Goal: Task Accomplishment & Management: Use online tool/utility

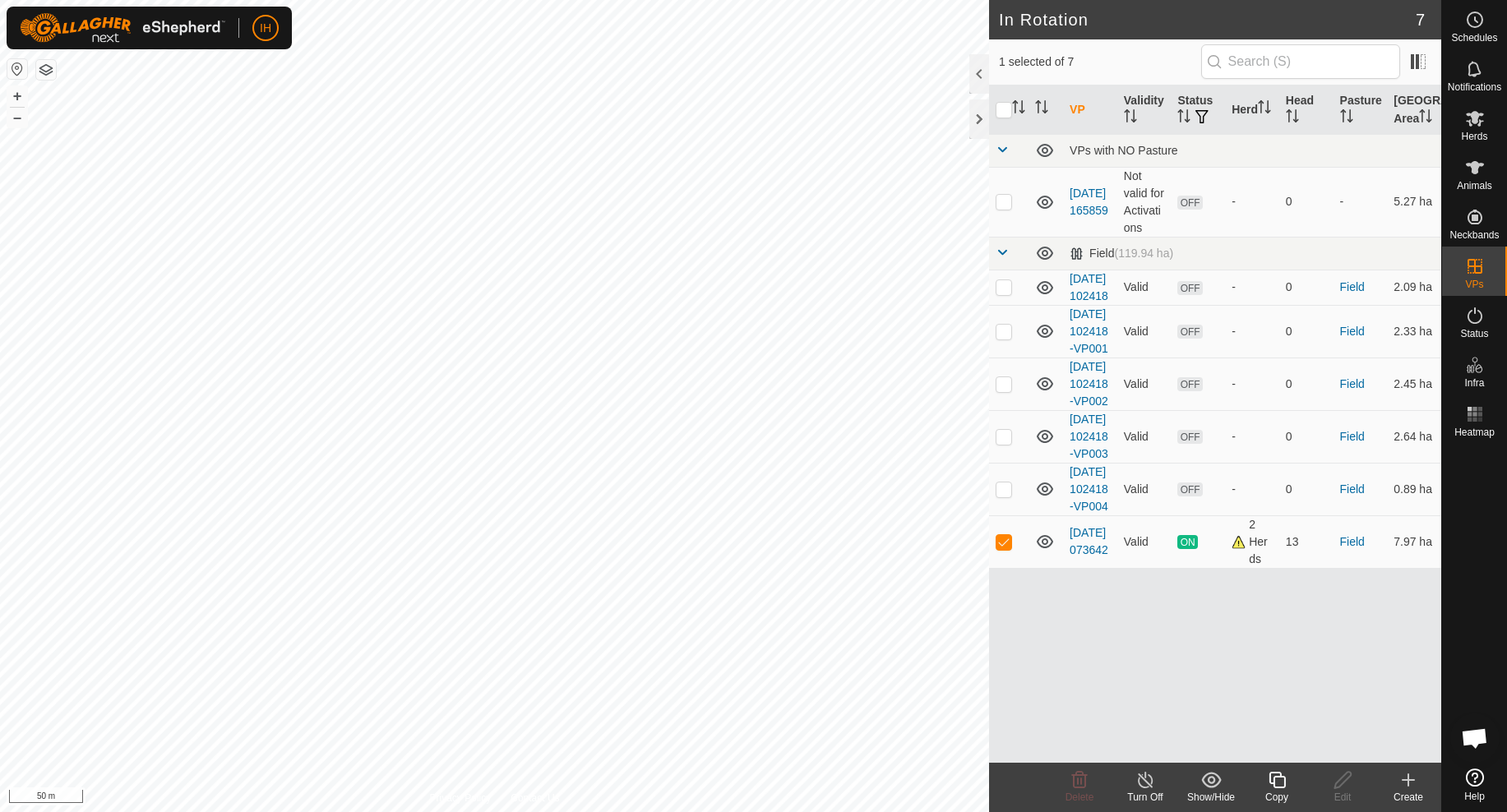
click at [1283, 787] on icon at bounding box center [1276, 779] width 17 height 17
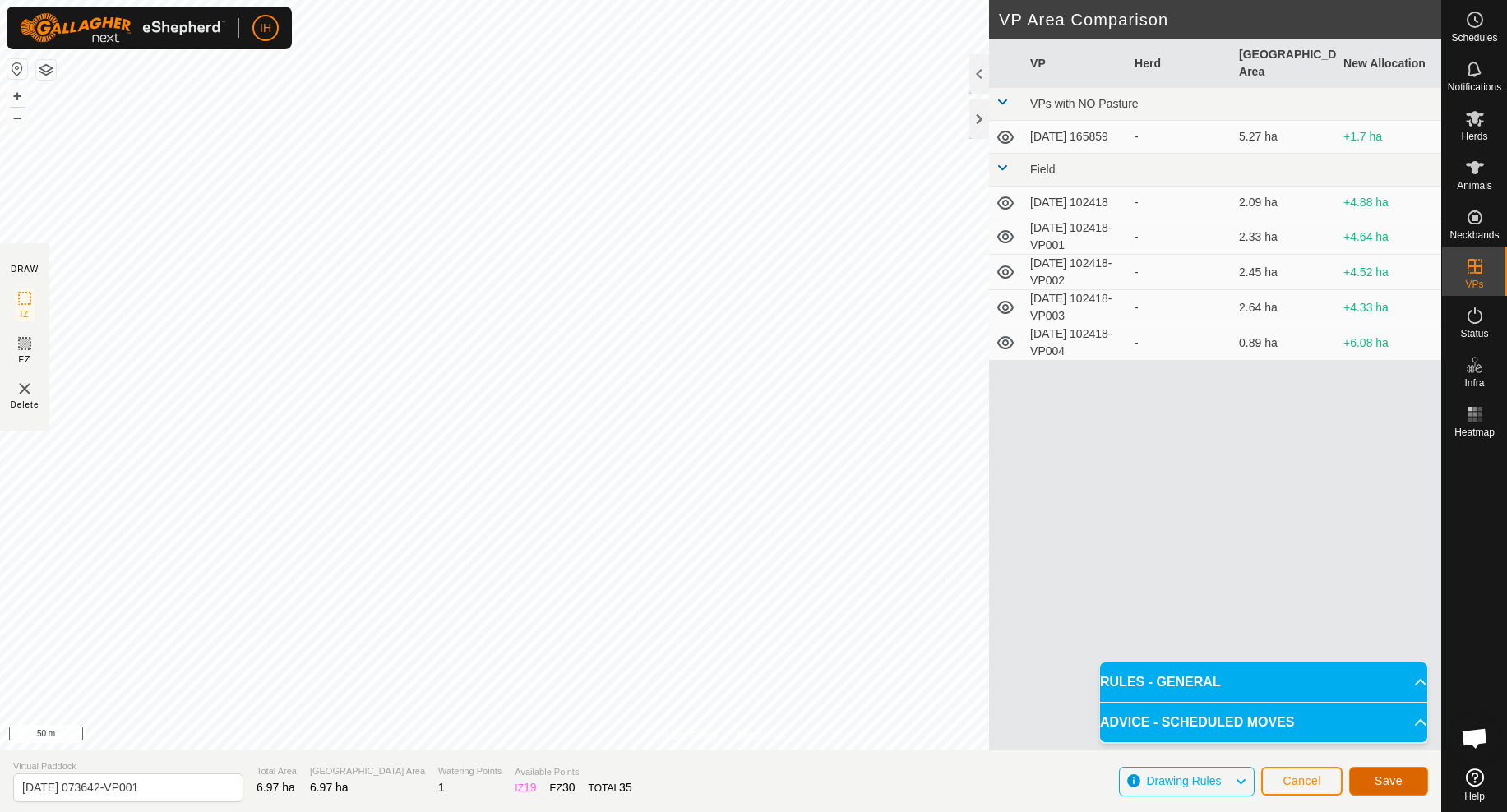
click at [1385, 782] on span "Save" at bounding box center [1388, 780] width 28 height 13
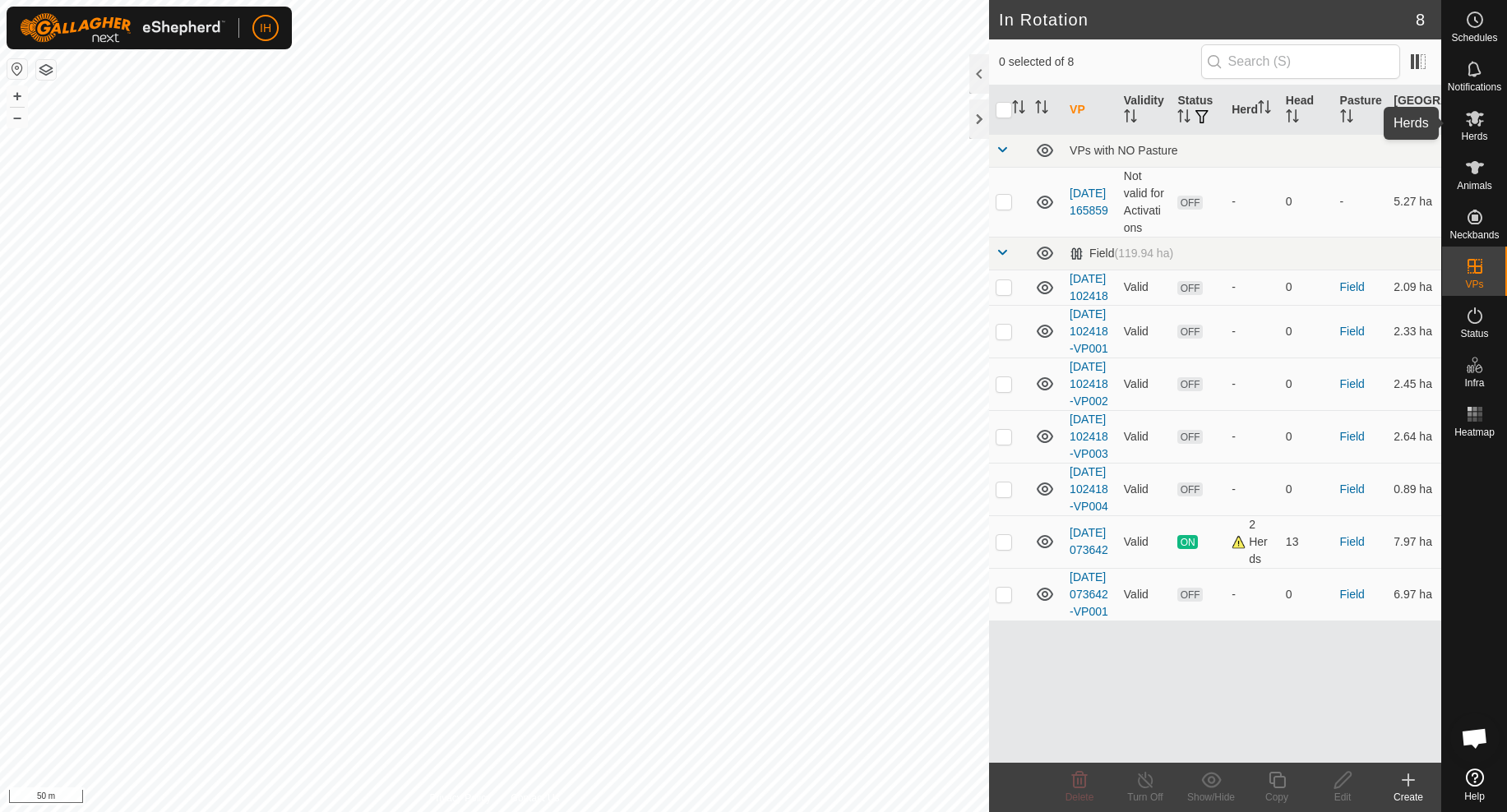
click at [1478, 124] on icon at bounding box center [1474, 119] width 18 height 16
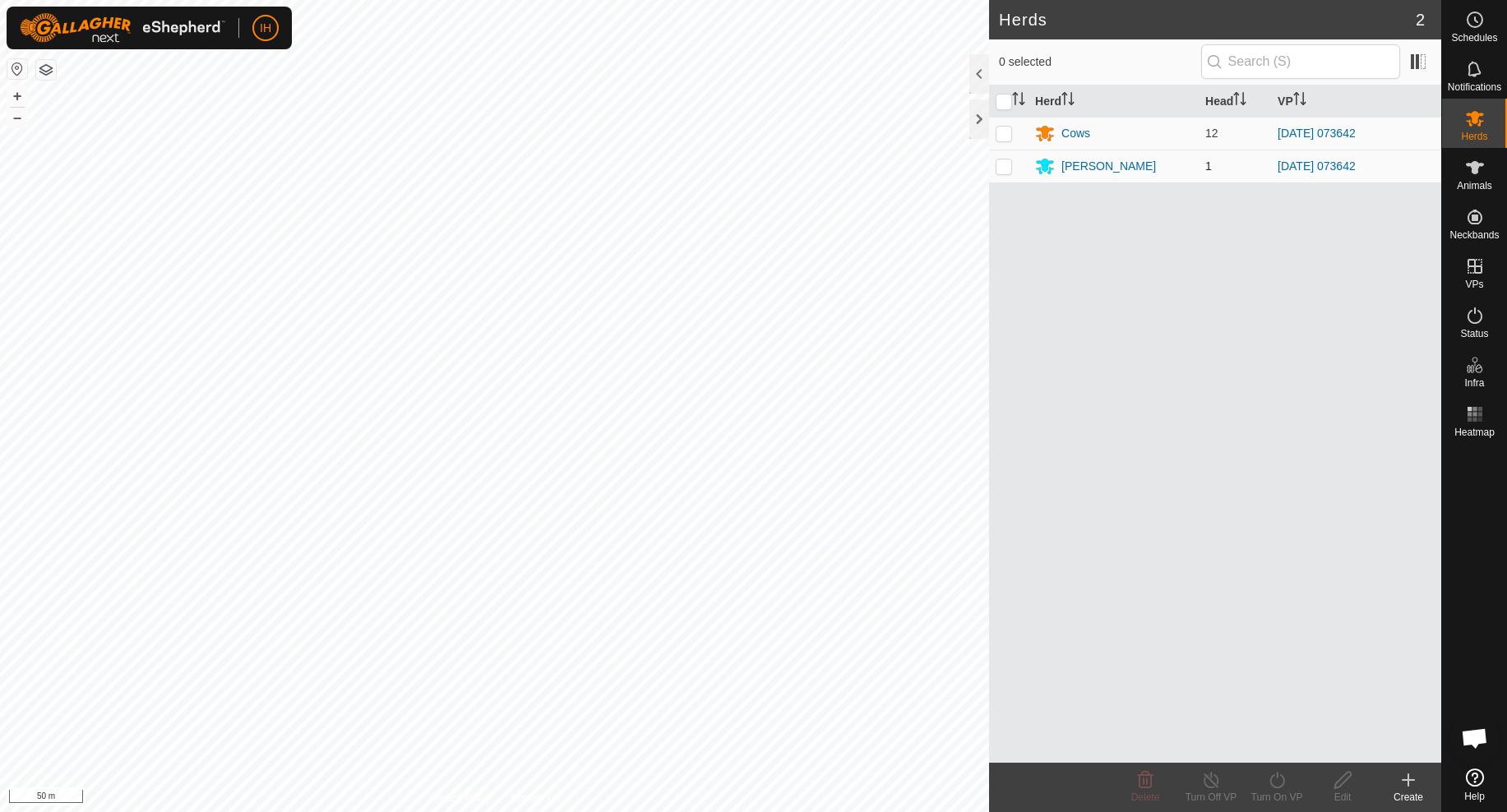
drag, startPoint x: 1005, startPoint y: 131, endPoint x: 1003, endPoint y: 149, distance: 18.1
click at [1005, 131] on p-checkbox at bounding box center [1003, 133] width 17 height 13
checkbox input "true"
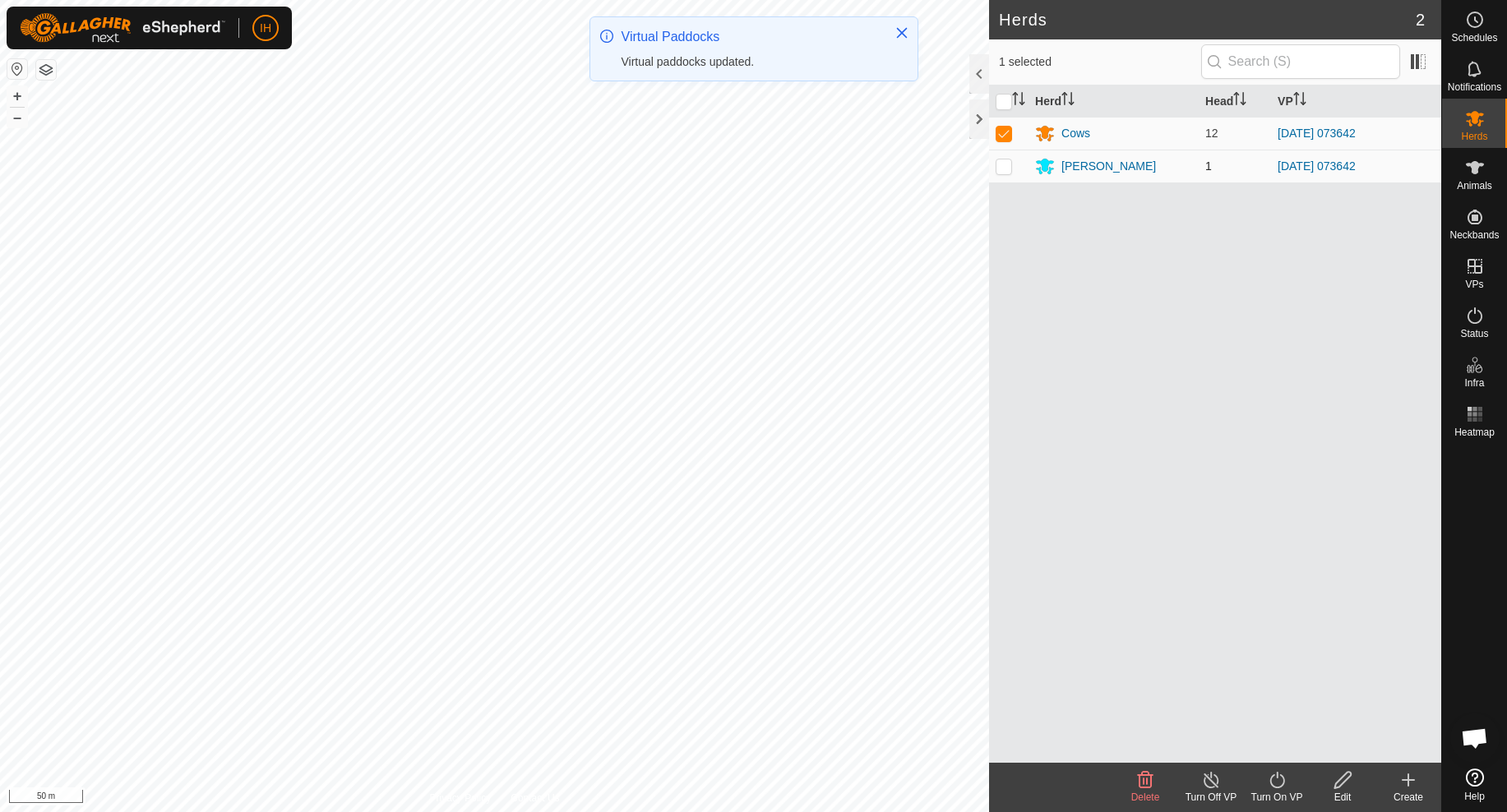
click at [1002, 166] on p-checkbox at bounding box center [1003, 165] width 17 height 13
checkbox input "true"
click at [1274, 789] on icon at bounding box center [1276, 779] width 20 height 19
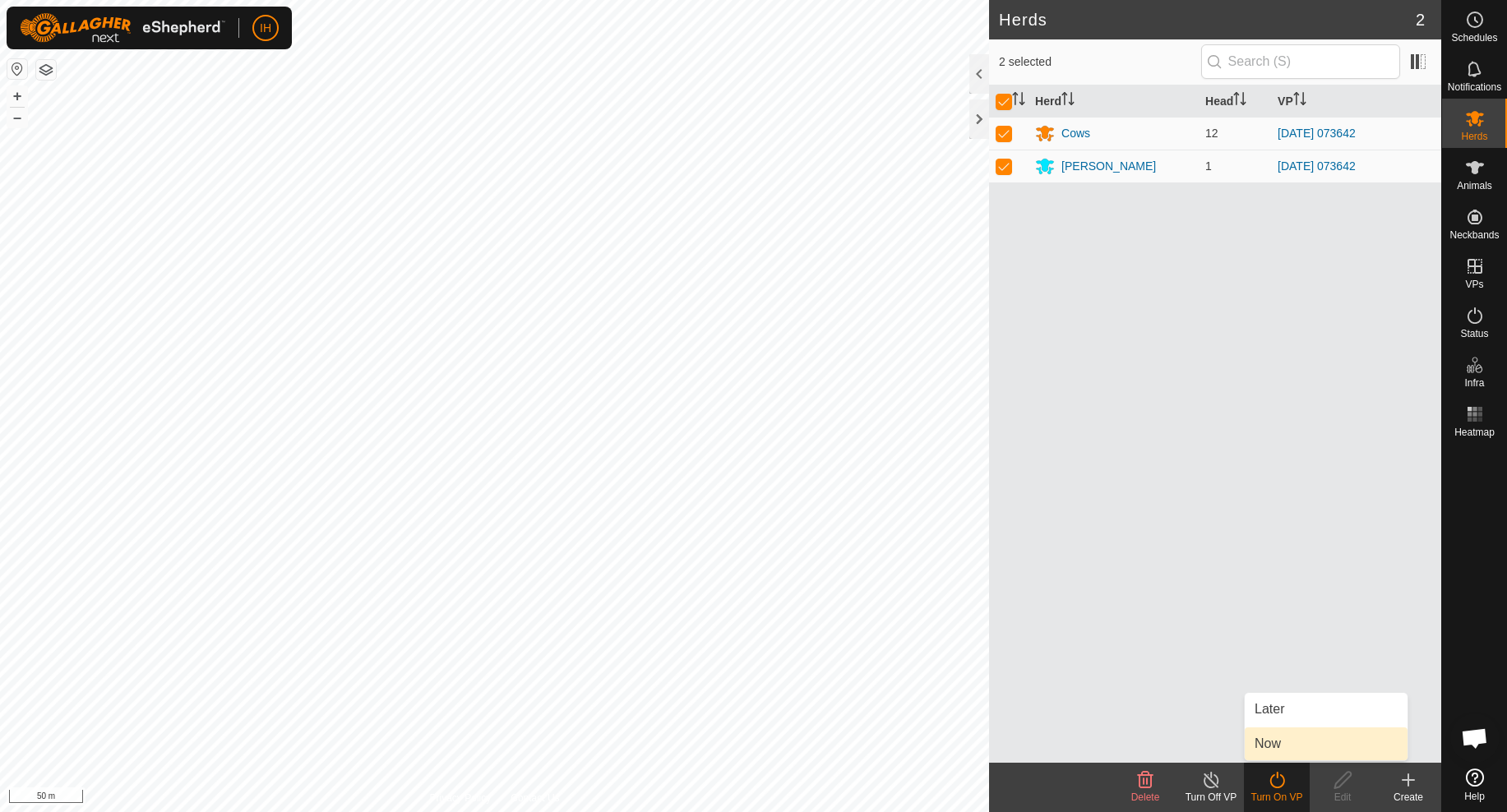
click at [1292, 732] on link "Now" at bounding box center [1326, 743] width 163 height 33
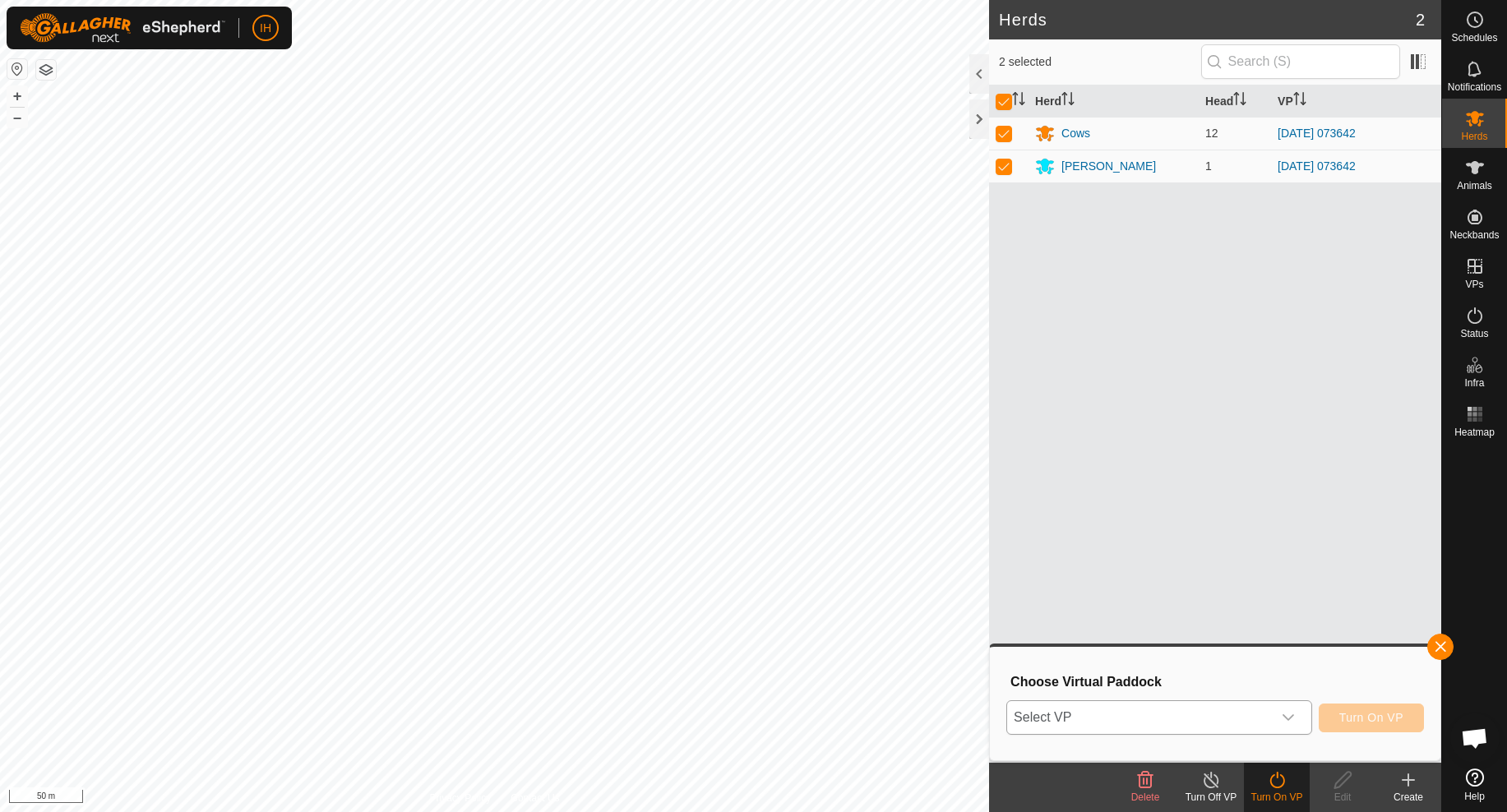
click at [1277, 718] on div "dropdown trigger" at bounding box center [1288, 716] width 33 height 33
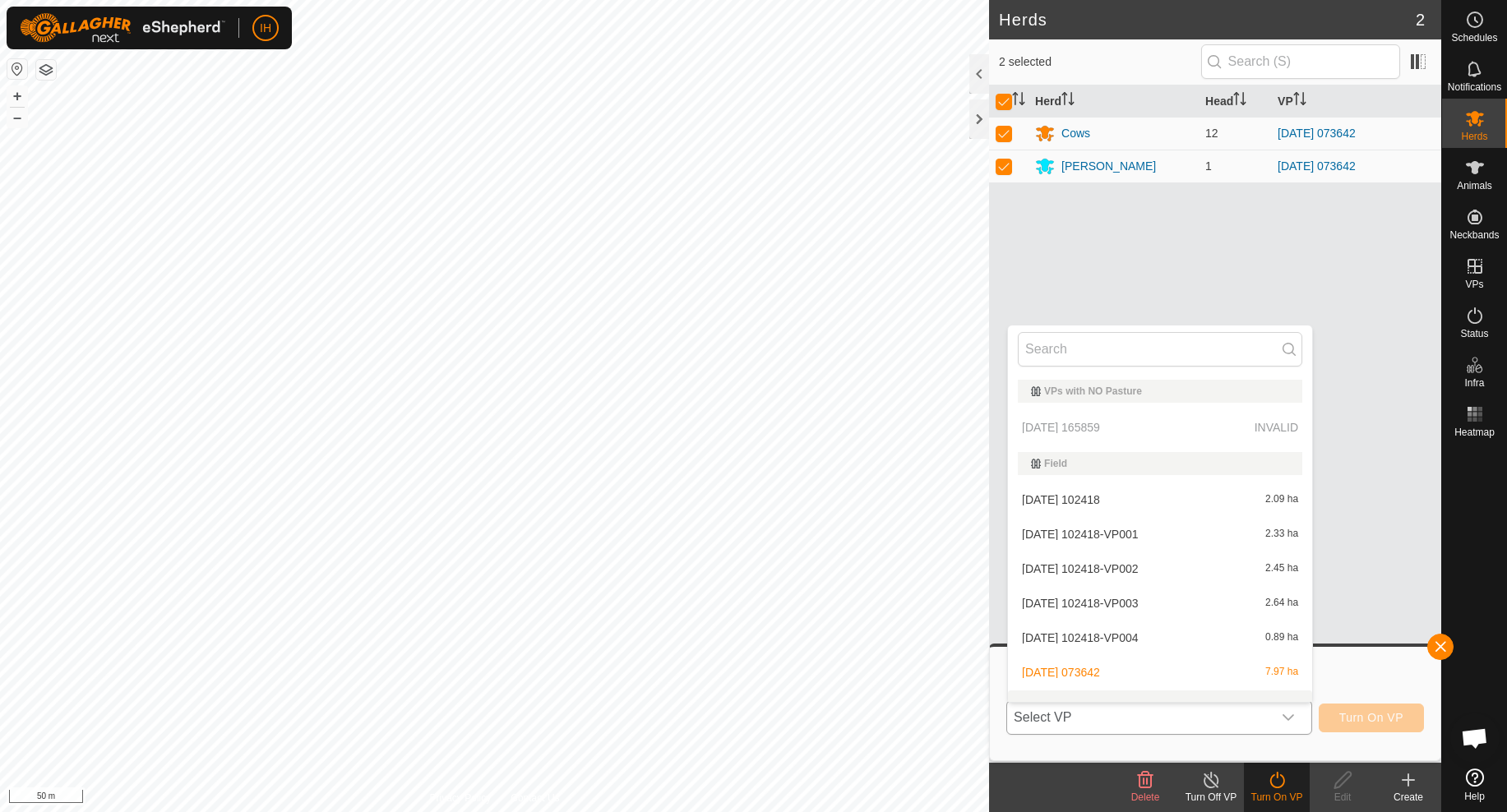
scroll to position [21, 0]
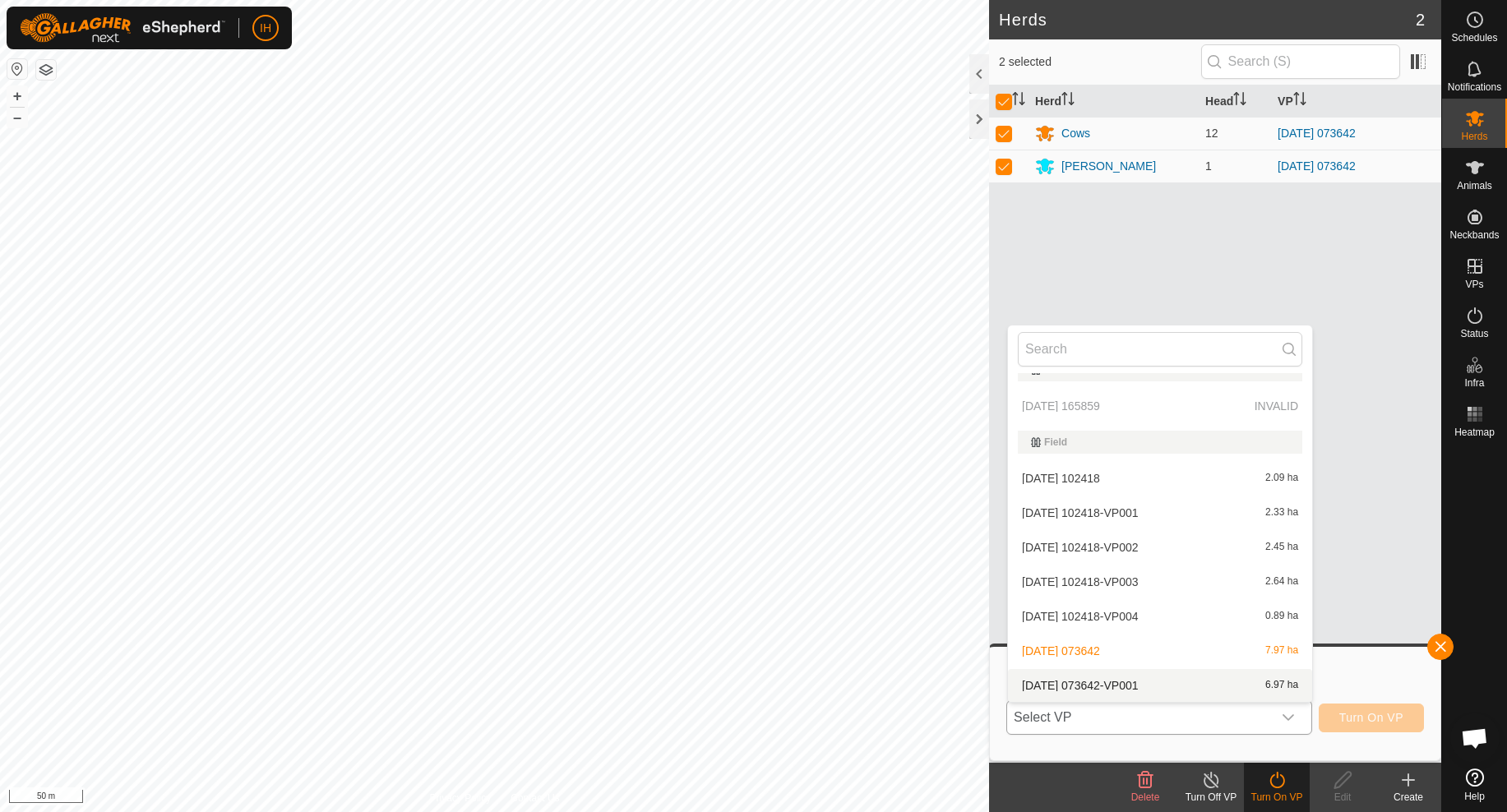
click at [1176, 682] on li "2025-09-02 073642-VP001 6.97 ha" at bounding box center [1160, 685] width 304 height 33
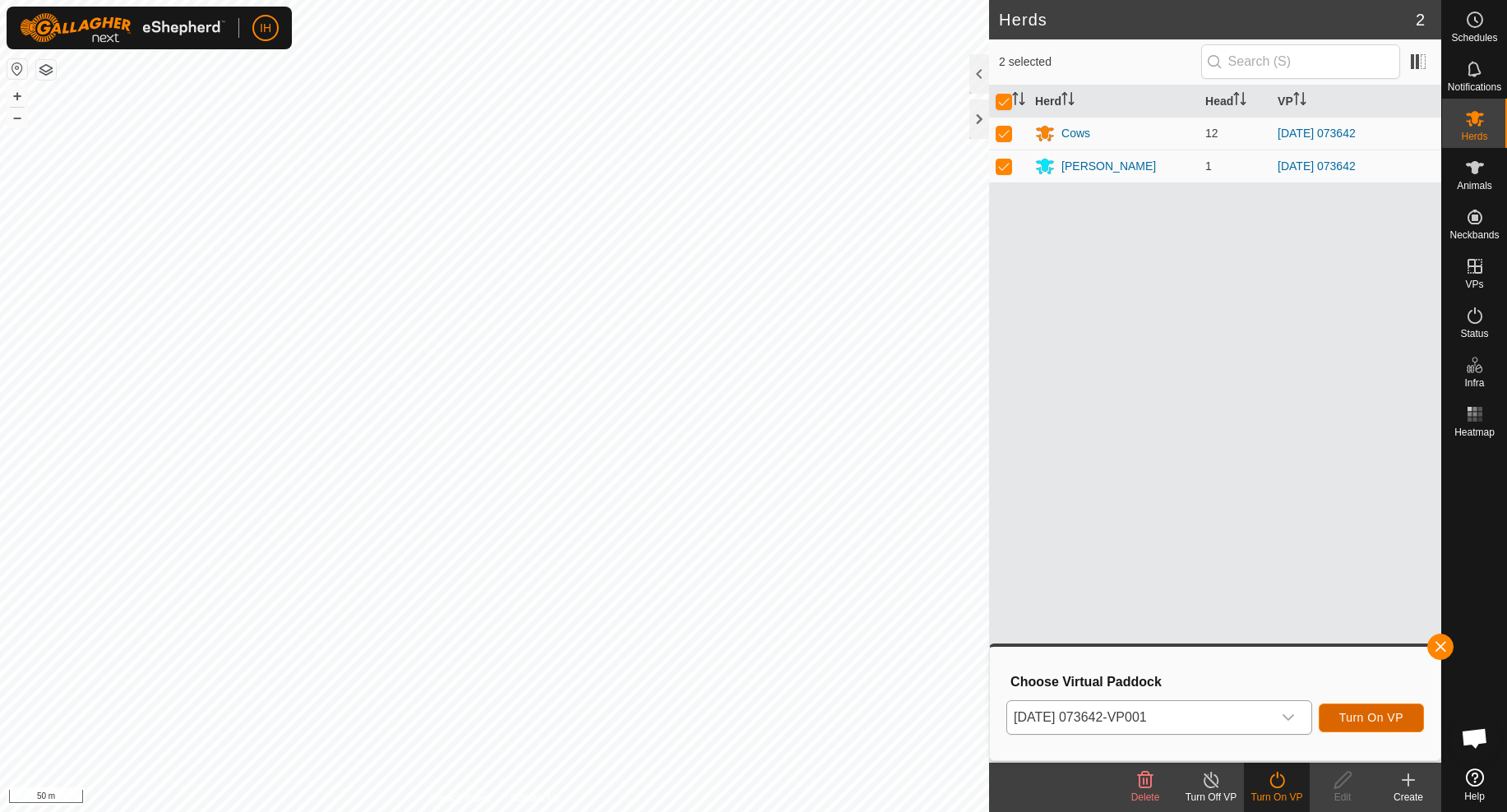
click at [1380, 716] on span "Turn On VP" at bounding box center [1371, 717] width 64 height 13
